Goal: Navigation & Orientation: Understand site structure

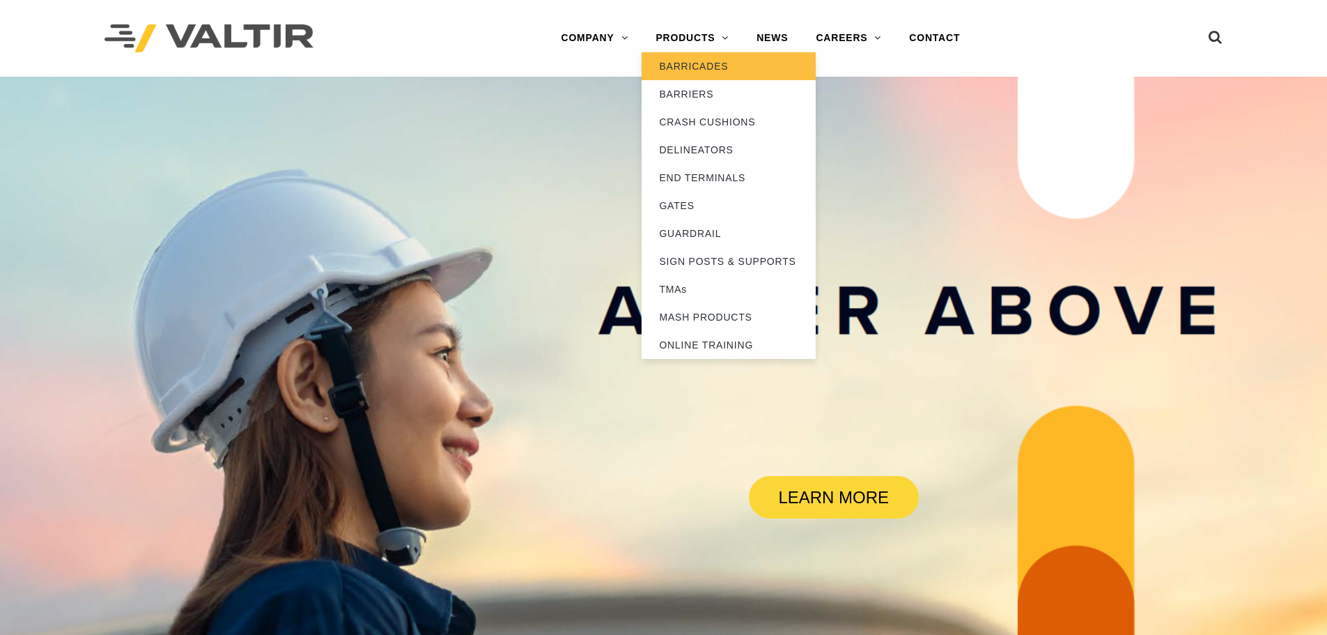
click at [715, 70] on link "BARRICADES" at bounding box center [729, 66] width 174 height 28
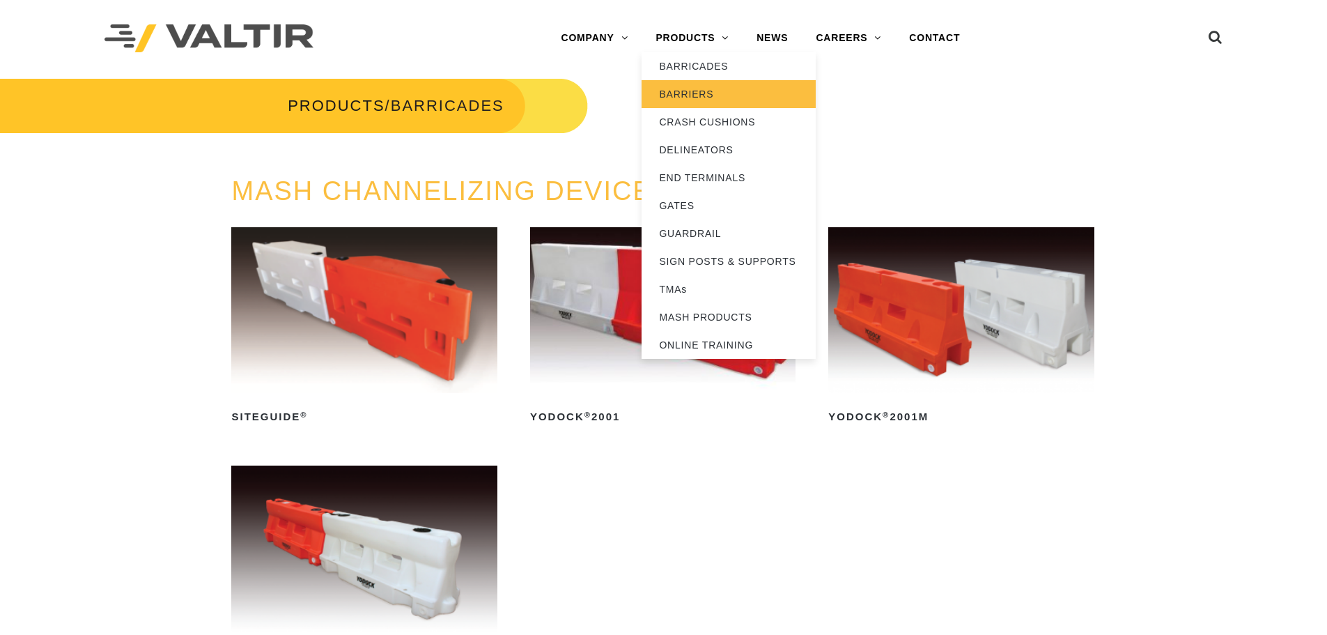
click at [701, 96] on link "BARRIERS" at bounding box center [729, 94] width 174 height 28
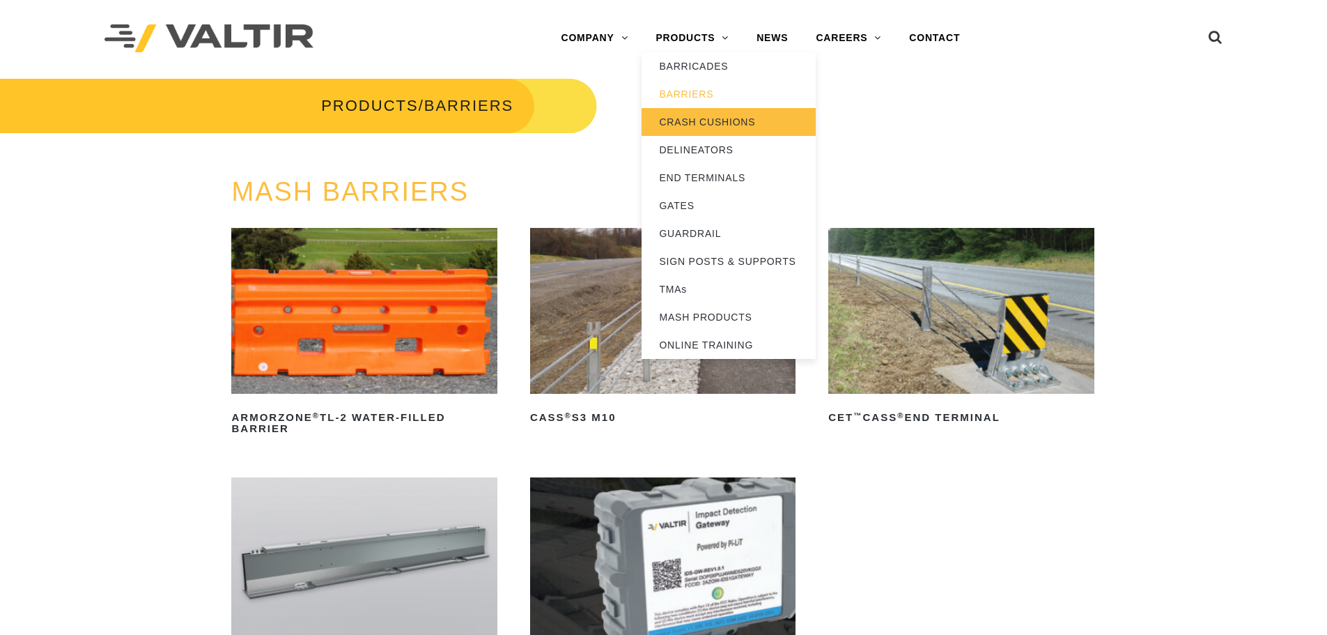
click at [696, 122] on link "CRASH CUSHIONS" at bounding box center [729, 122] width 174 height 28
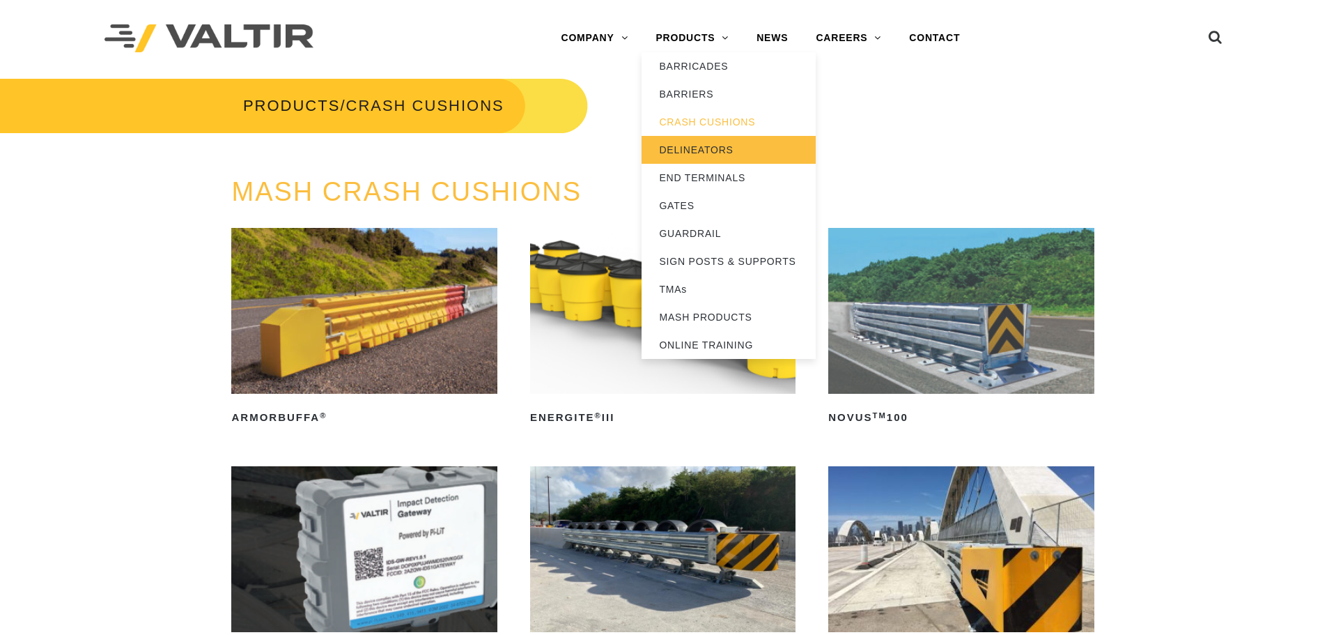
click at [717, 149] on link "DELINEATORS" at bounding box center [729, 150] width 174 height 28
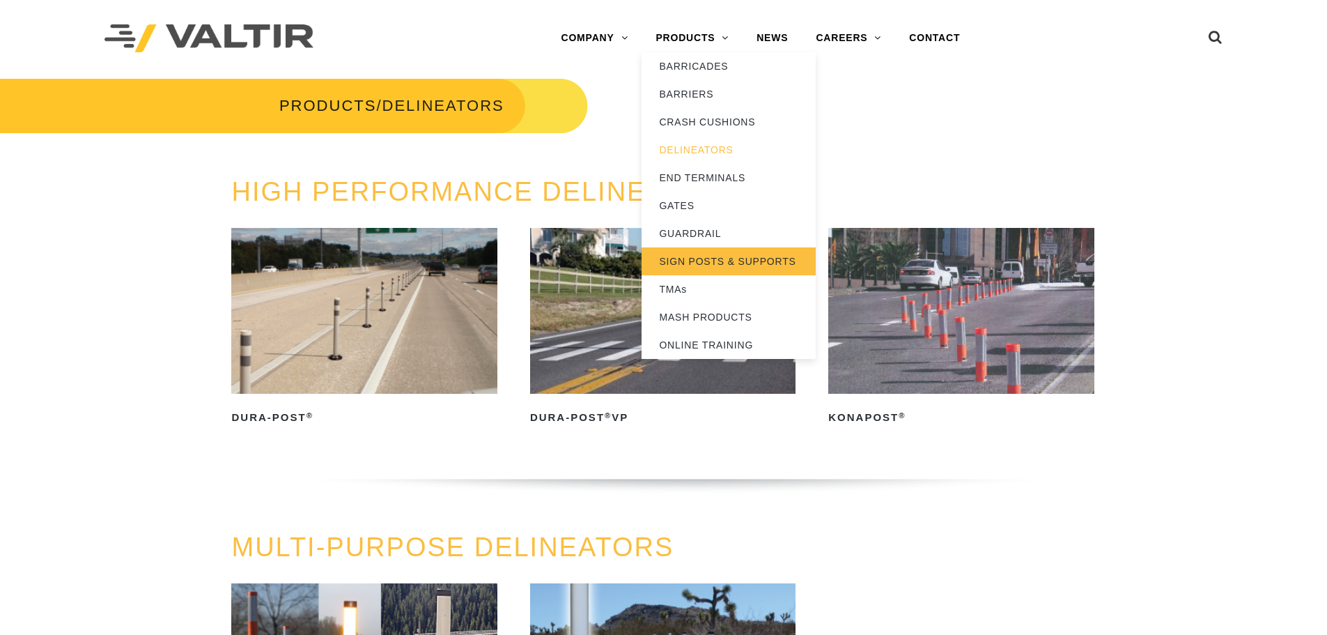
click at [687, 259] on link "SIGN POSTS & SUPPORTS" at bounding box center [729, 261] width 174 height 28
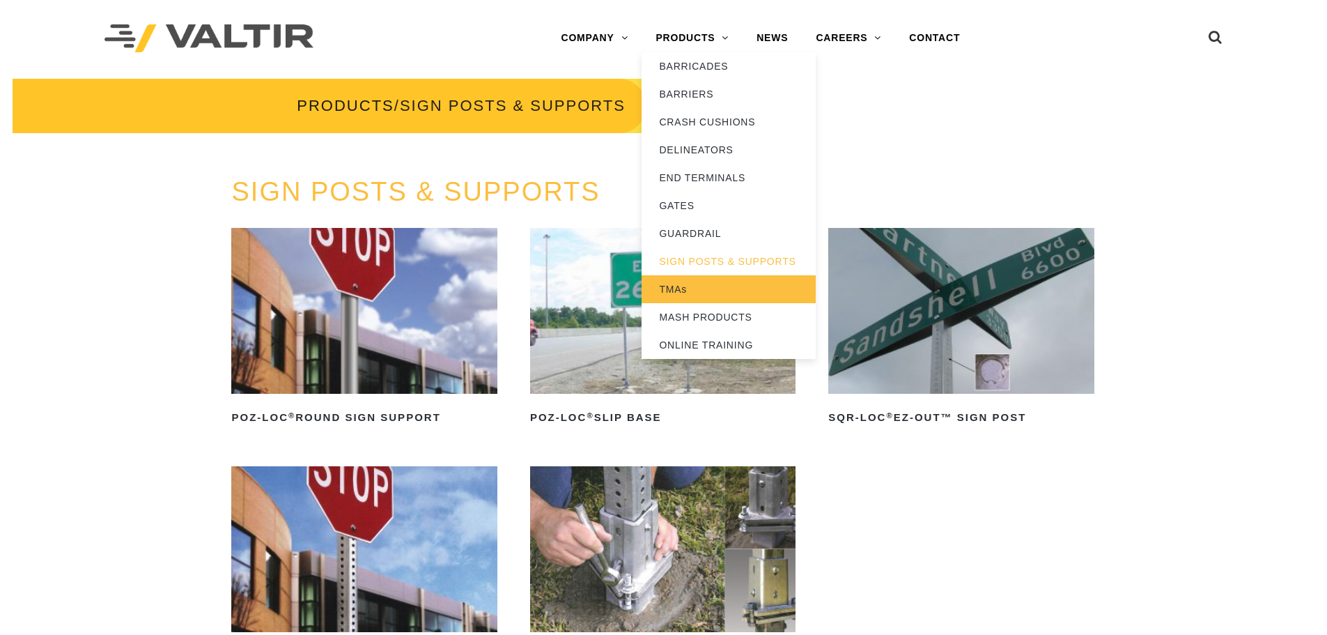
click at [689, 293] on link "TMAs" at bounding box center [729, 289] width 174 height 28
